Goal: Check status

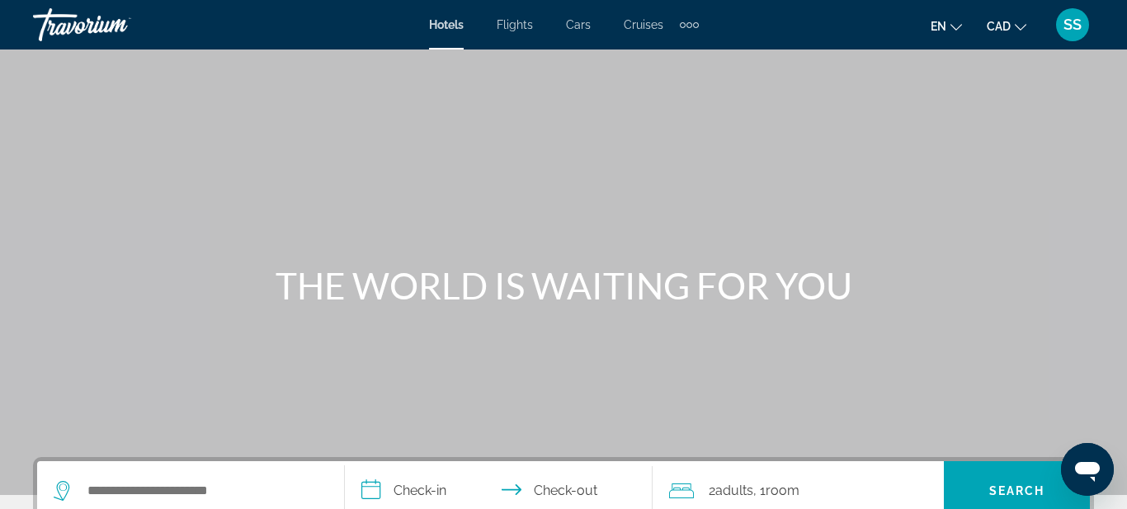
click at [1074, 28] on span "SS" at bounding box center [1073, 25] width 18 height 17
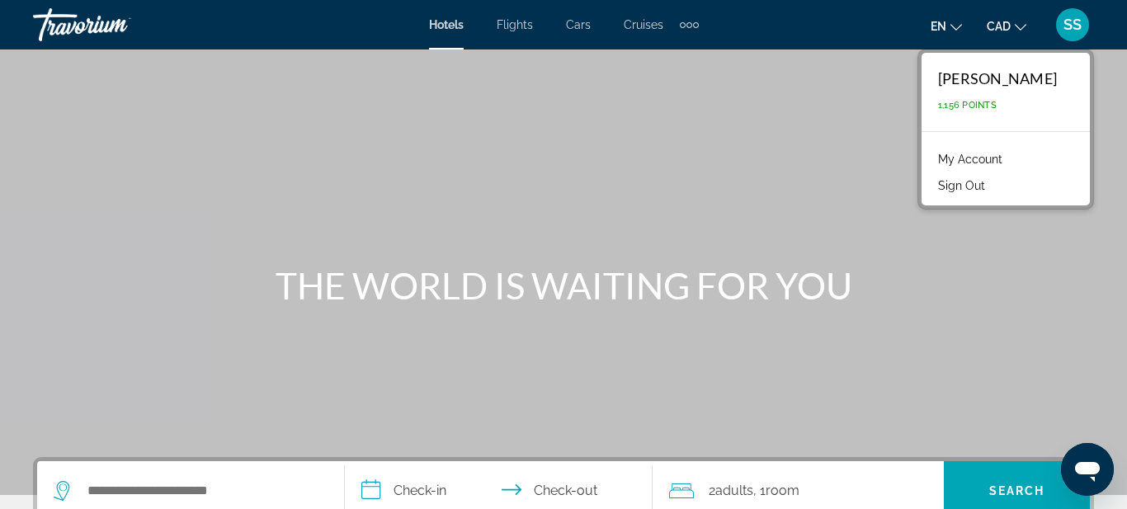
click at [1009, 158] on link "My Account" at bounding box center [970, 159] width 81 height 21
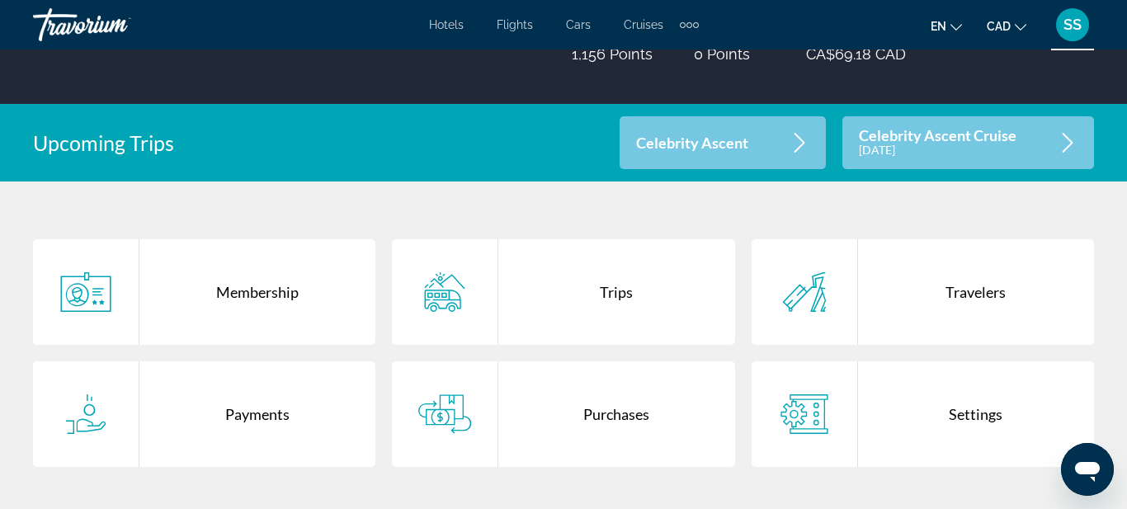
scroll to position [297, 0]
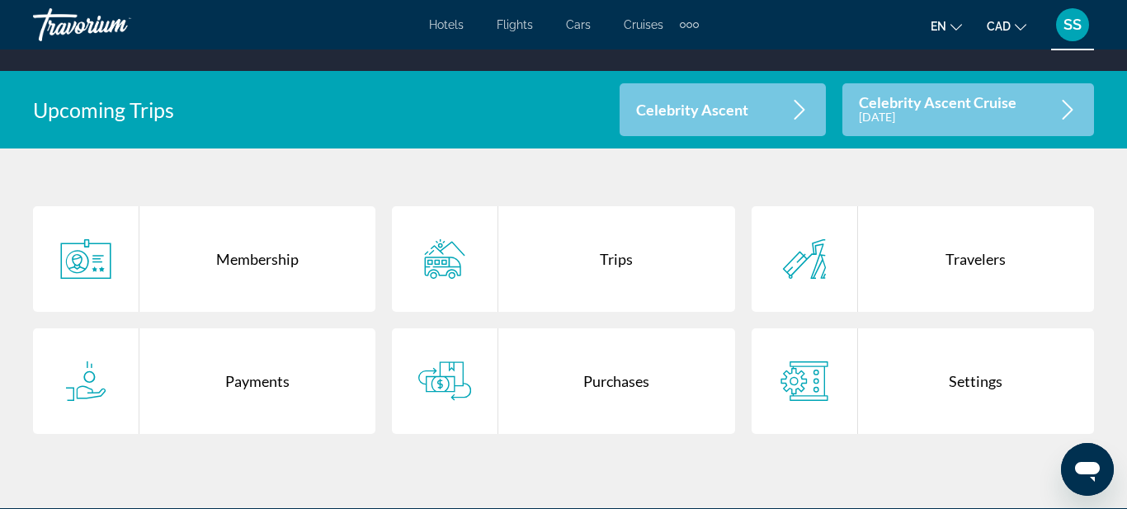
click at [622, 388] on div "Purchases" at bounding box center [616, 381] width 236 height 106
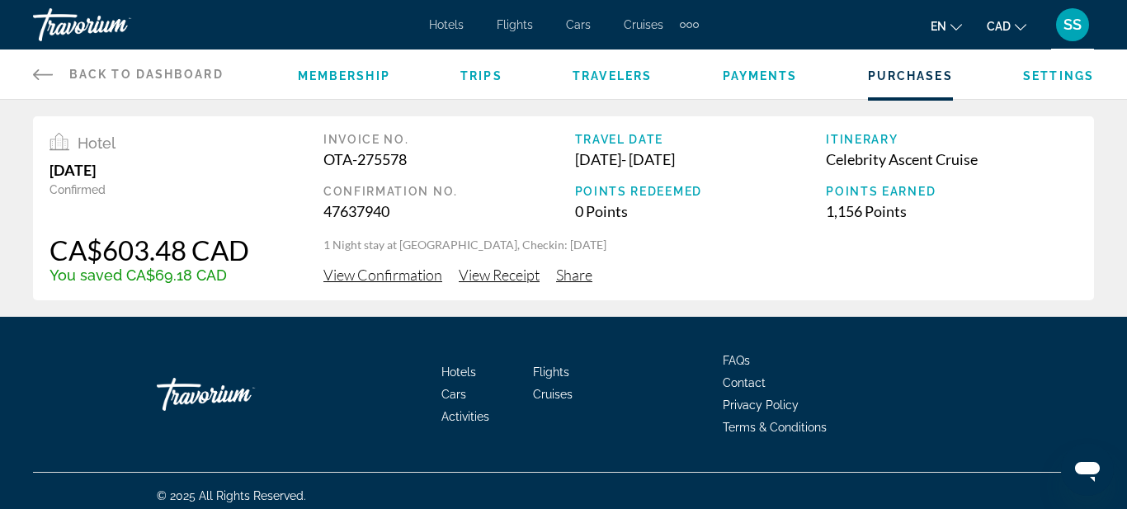
click at [399, 274] on span "View Confirmation" at bounding box center [383, 275] width 119 height 18
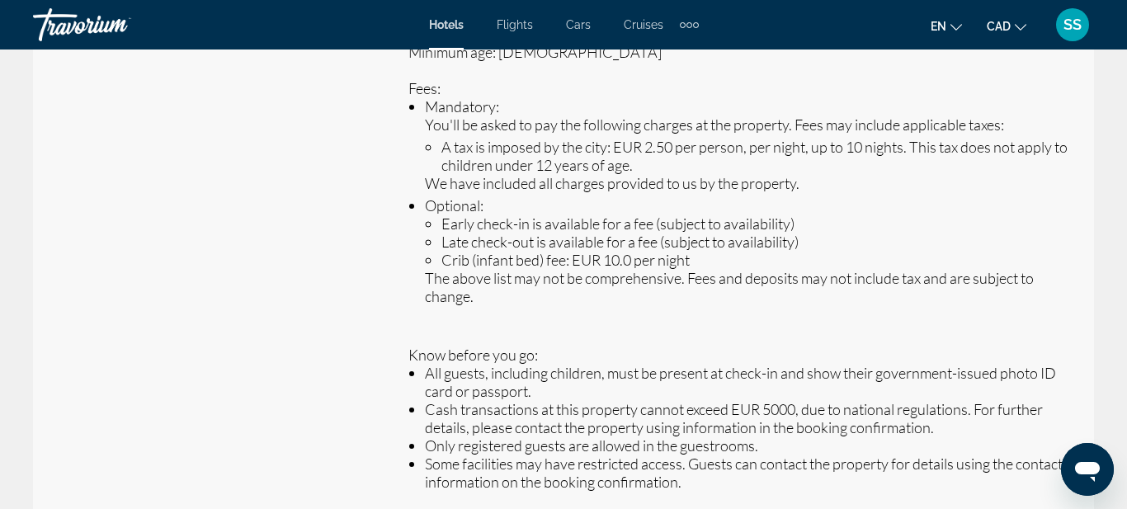
scroll to position [1188, 0]
